Goal: Check status: Check status

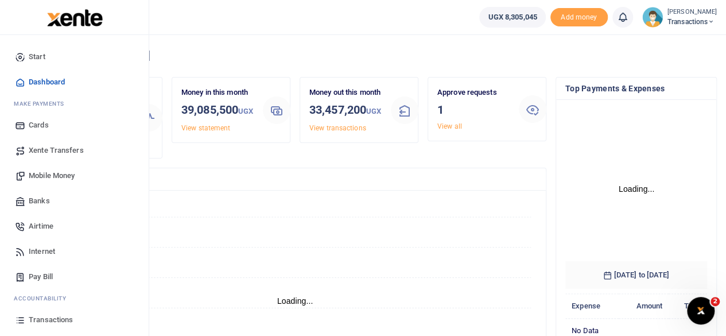
click at [60, 316] on span "Transactions" at bounding box center [51, 319] width 44 height 11
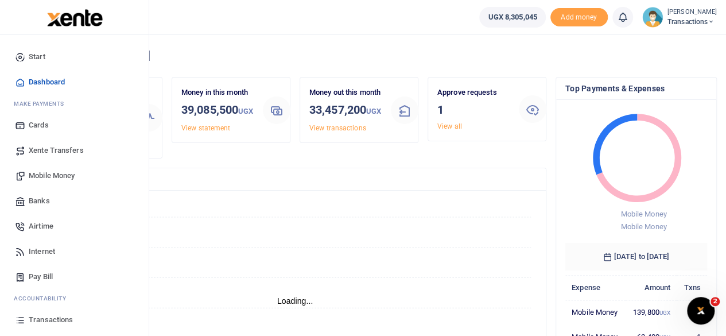
scroll to position [9, 9]
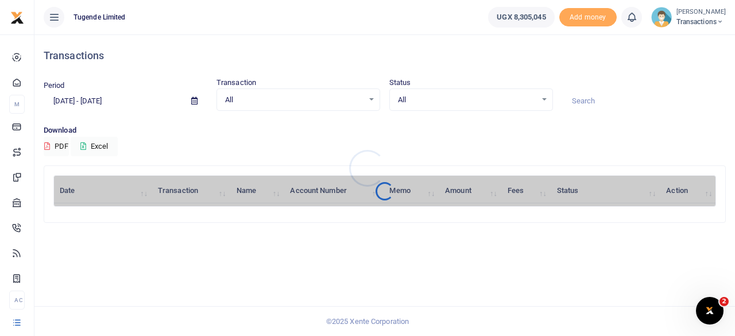
click at [594, 100] on div at bounding box center [367, 168] width 735 height 336
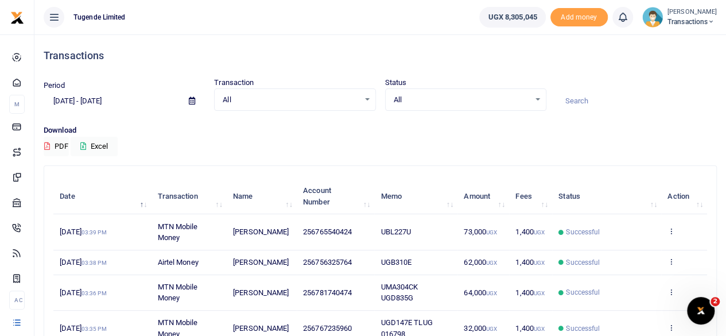
click at [594, 100] on input at bounding box center [636, 101] width 161 height 20
paste input "UGD622X"
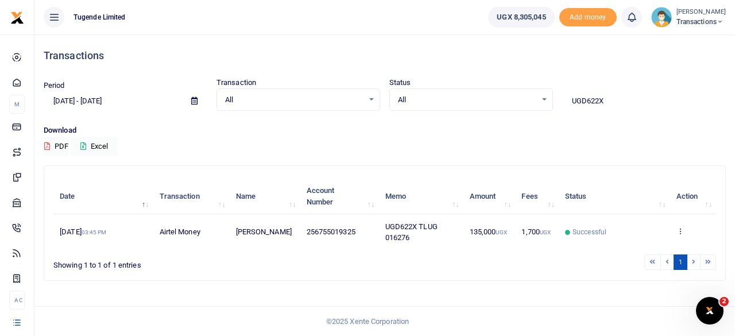
type input "UGD622X"
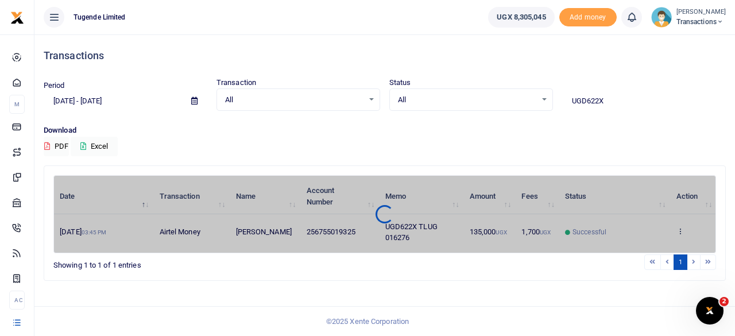
click at [195, 98] on icon at bounding box center [194, 100] width 6 height 7
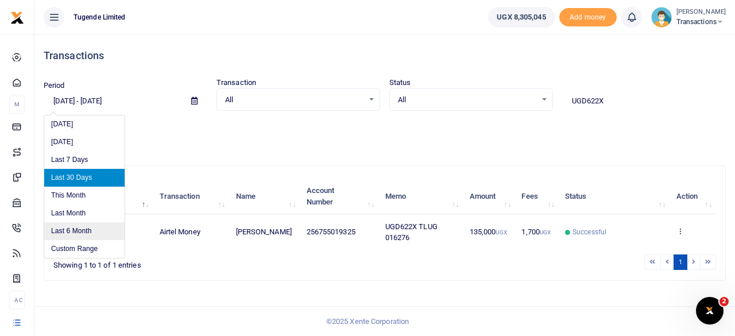
click at [75, 229] on li "Last 6 Month" at bounding box center [84, 231] width 80 height 18
type input "03/18/2025 - 09/18/2025"
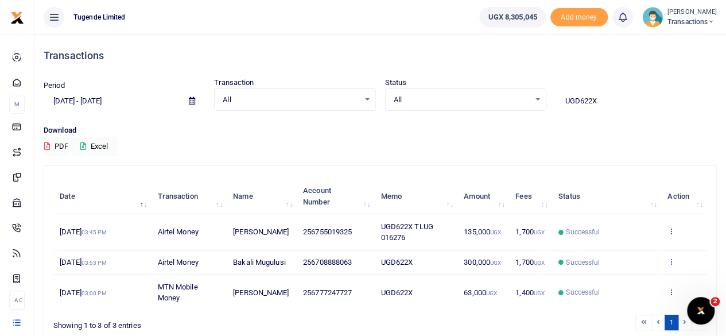
click at [671, 259] on icon at bounding box center [670, 261] width 7 height 8
click at [622, 275] on link "View details" at bounding box center [629, 281] width 91 height 16
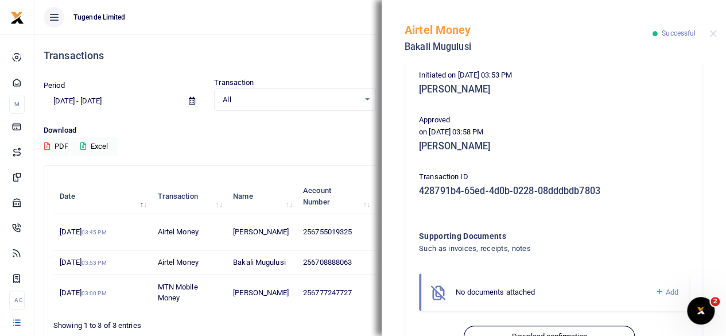
scroll to position [274, 0]
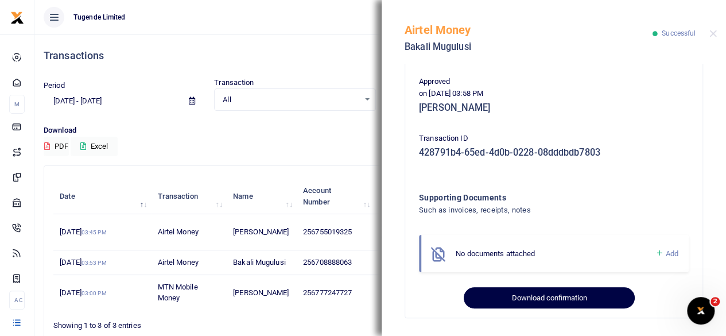
click at [537, 294] on button "Download confirmation" at bounding box center [549, 298] width 170 height 22
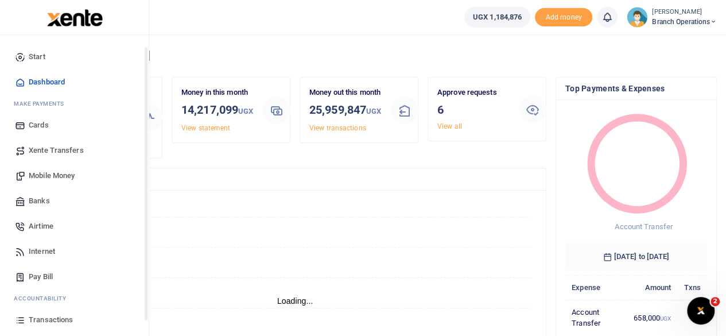
scroll to position [73, 0]
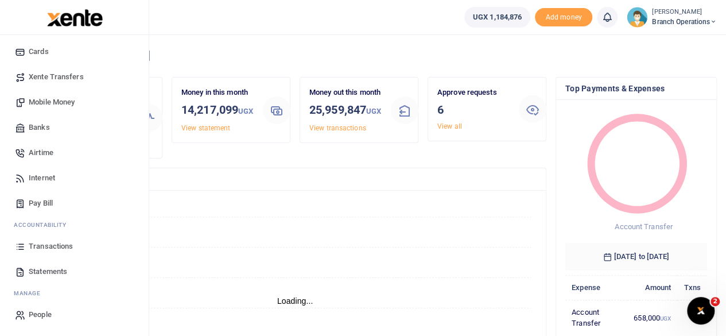
click at [51, 247] on span "Transactions" at bounding box center [51, 245] width 44 height 11
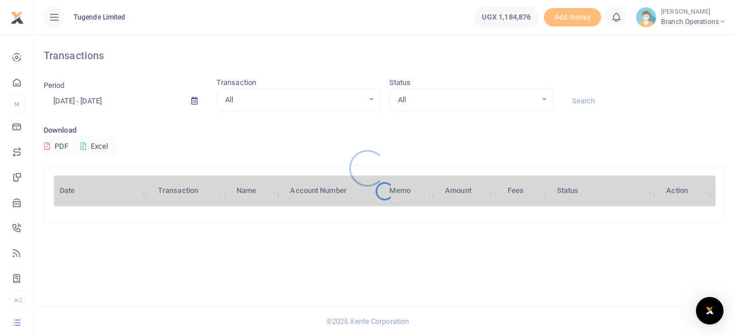
click at [585, 105] on div at bounding box center [367, 168] width 735 height 336
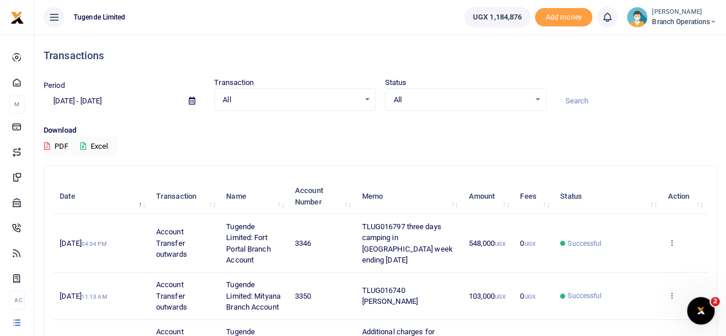
click at [585, 105] on input at bounding box center [636, 101] width 161 height 20
paste input "TLUG-016342"
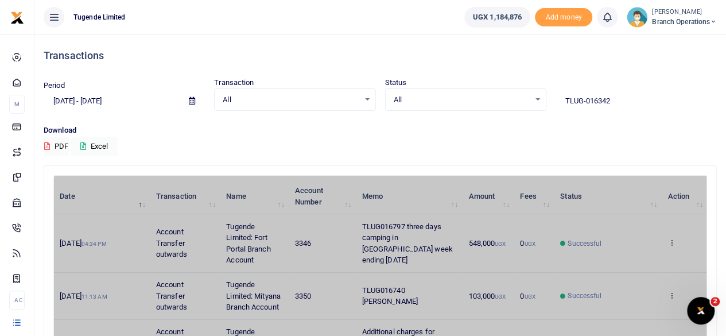
click at [584, 103] on input "TLUG-016342" at bounding box center [636, 101] width 161 height 20
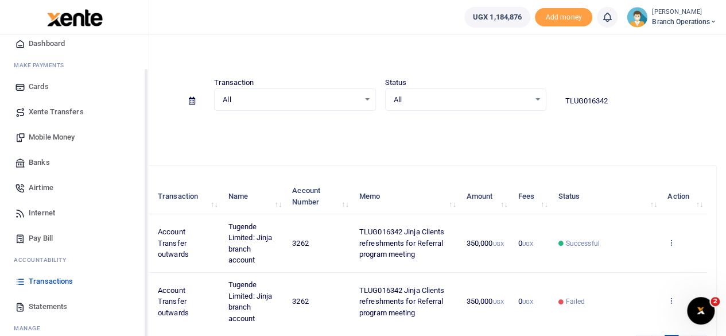
scroll to position [40, 0]
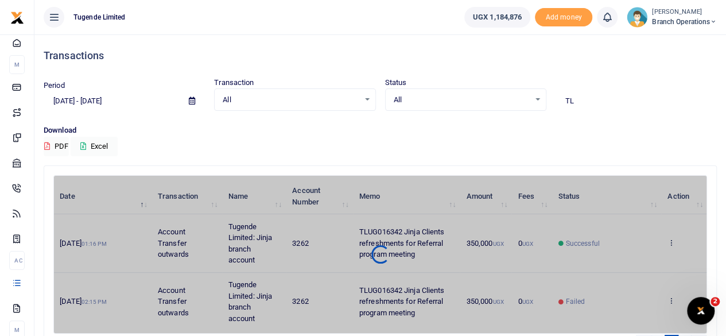
type input "T"
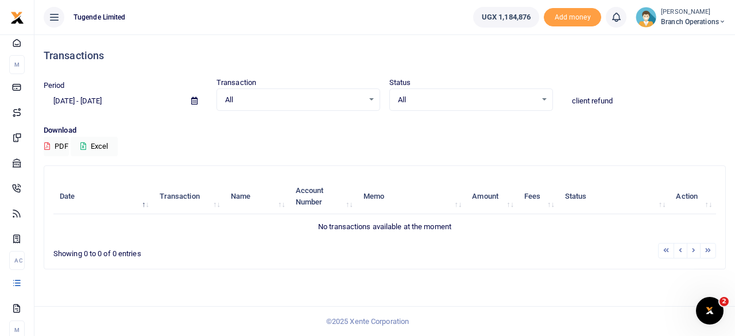
type input "client refund"
click at [192, 98] on icon at bounding box center [194, 100] width 6 height 7
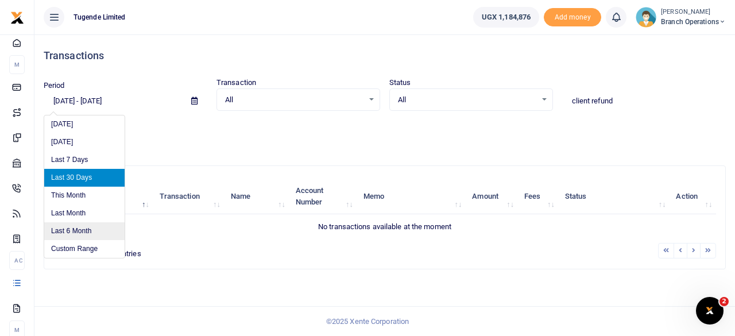
click at [73, 227] on li "Last 6 Month" at bounding box center [84, 231] width 80 height 18
type input "03/18/2025 - 09/18/2025"
